Goal: Find specific page/section: Find specific page/section

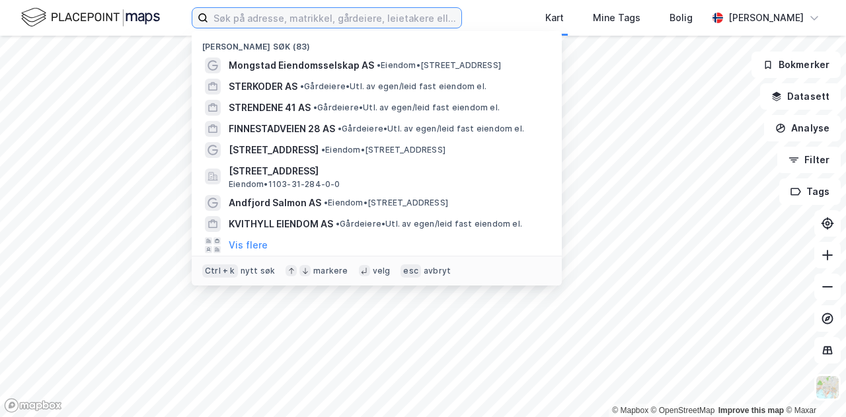
click at [268, 22] on input at bounding box center [334, 18] width 253 height 20
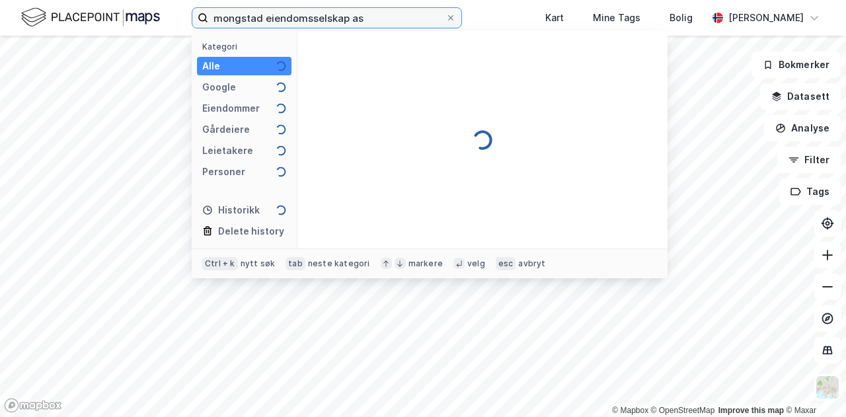
type input "mongstad eiendomsselskap as"
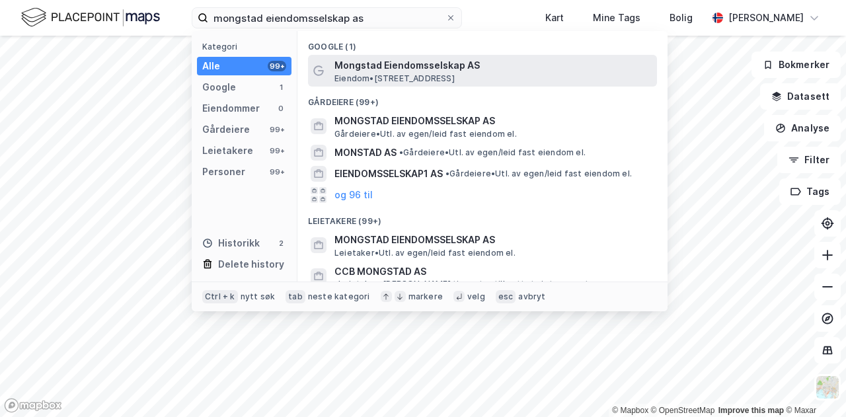
click at [363, 67] on span "Mongstad Eiendomsselskap AS" at bounding box center [492, 65] width 317 height 16
